Goal: Navigation & Orientation: Find specific page/section

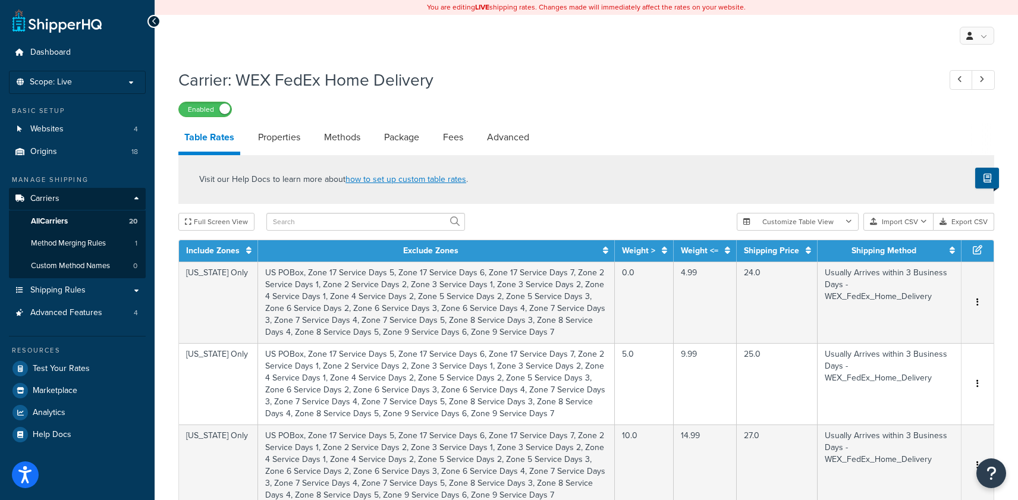
select select "25"
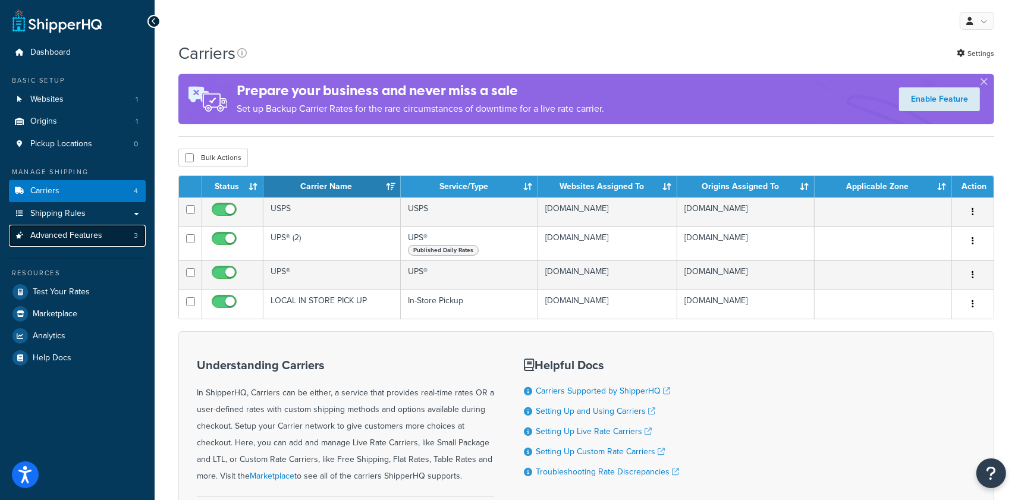
click at [64, 243] on link "Advanced Features 3" at bounding box center [77, 236] width 137 height 22
